Goal: Information Seeking & Learning: Learn about a topic

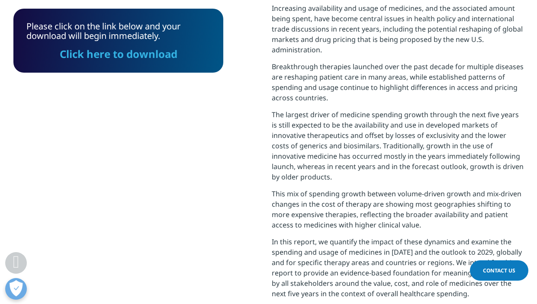
scroll to position [348, 510]
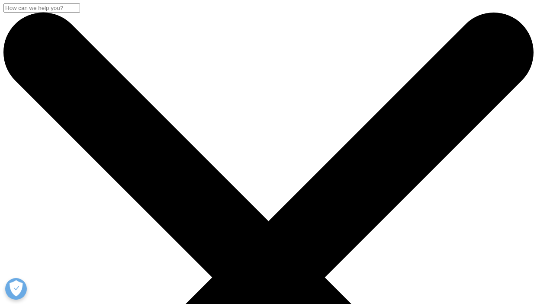
scroll to position [255, 510]
